Goal: Communication & Community: Connect with others

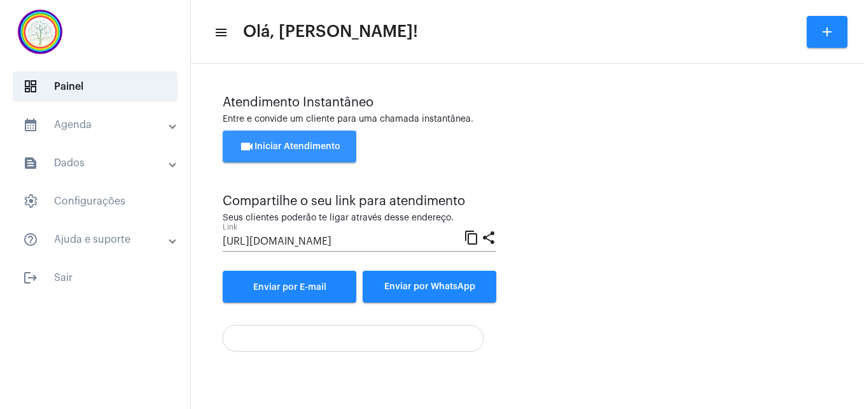
click at [310, 148] on span "videocam Iniciar Atendimento" at bounding box center [289, 146] width 101 height 9
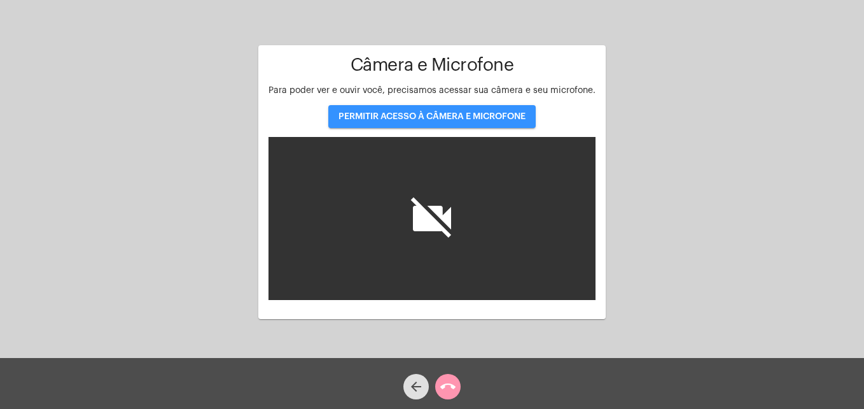
click at [430, 125] on button "PERMITIR ACESSO À CÂMERA E MICROFONE" at bounding box center [432, 116] width 208 height 23
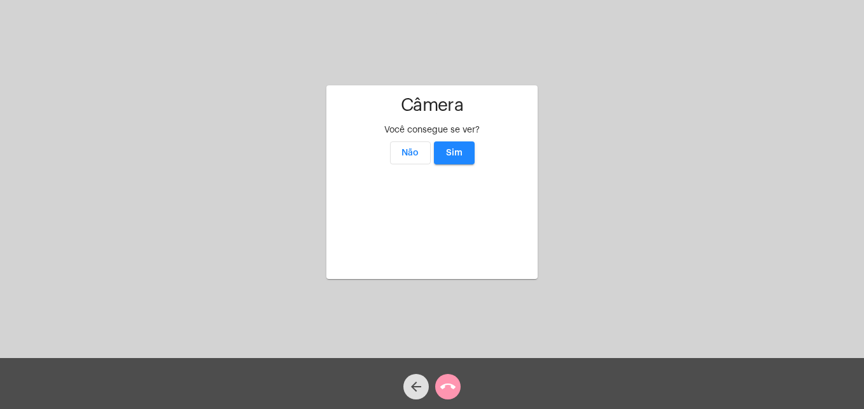
click at [456, 95] on app-video "Câmera Você consegue se ver? Não Sim" at bounding box center [432, 182] width 191 height 174
click at [454, 148] on span "Sim" at bounding box center [454, 152] width 17 height 9
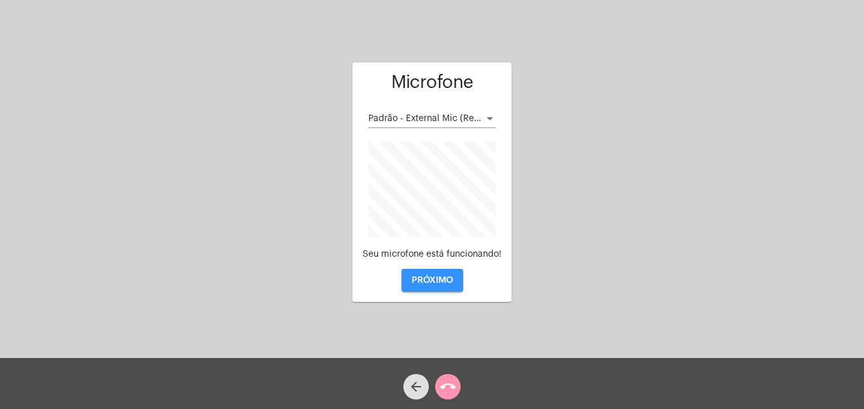
click at [440, 283] on span "PRÓXIMO" at bounding box center [432, 280] width 41 height 9
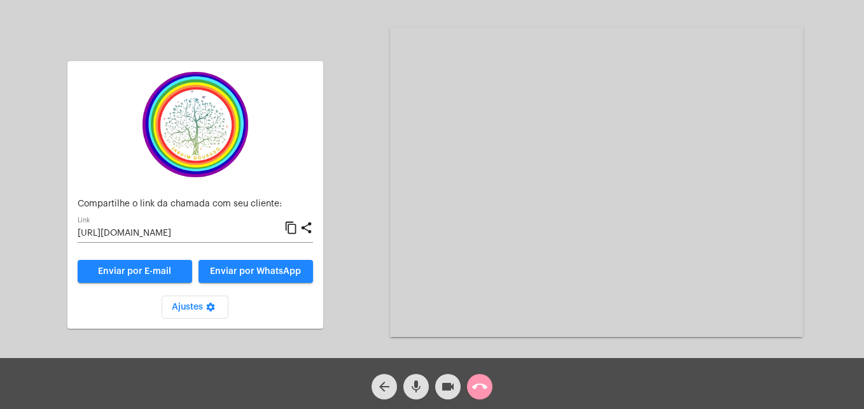
click at [290, 229] on mat-icon "content_copy" at bounding box center [291, 227] width 13 height 15
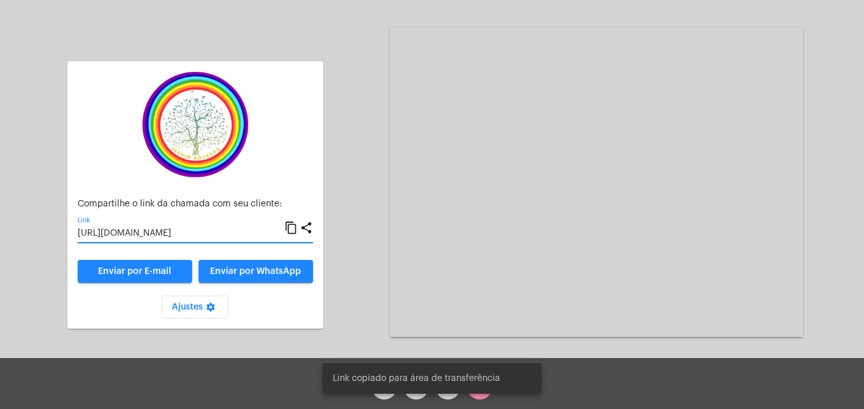
click at [291, 267] on span "Enviar por WhatsApp" at bounding box center [255, 271] width 91 height 9
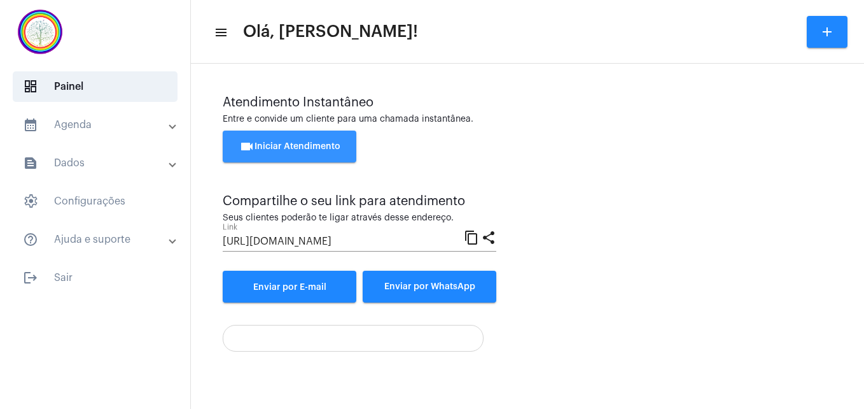
click at [297, 140] on button "videocam Iniciar Atendimento" at bounding box center [290, 146] width 134 height 32
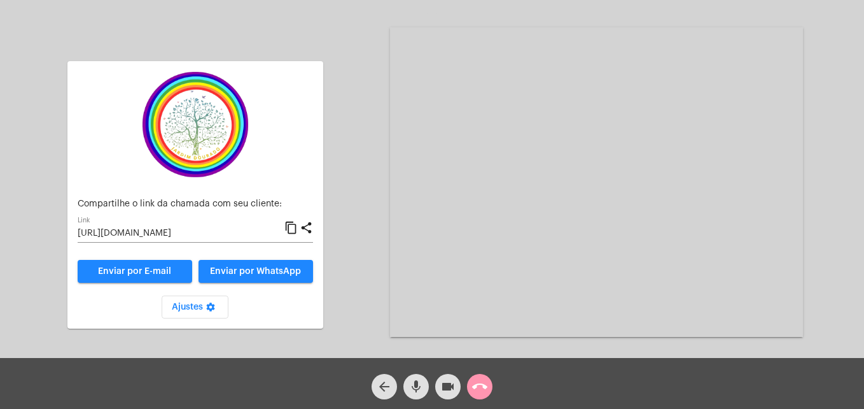
click at [289, 229] on mat-icon "content_copy" at bounding box center [291, 227] width 13 height 15
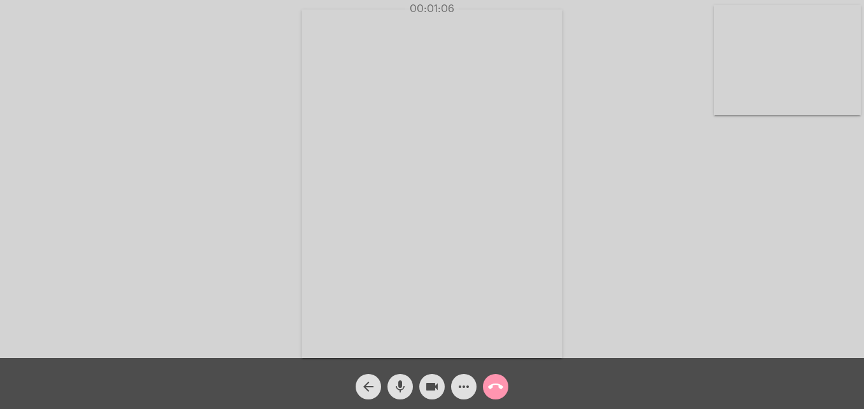
click at [739, 99] on video at bounding box center [787, 60] width 147 height 110
click at [341, 335] on video at bounding box center [548, 182] width 464 height 348
